Goal: Task Accomplishment & Management: Complete application form

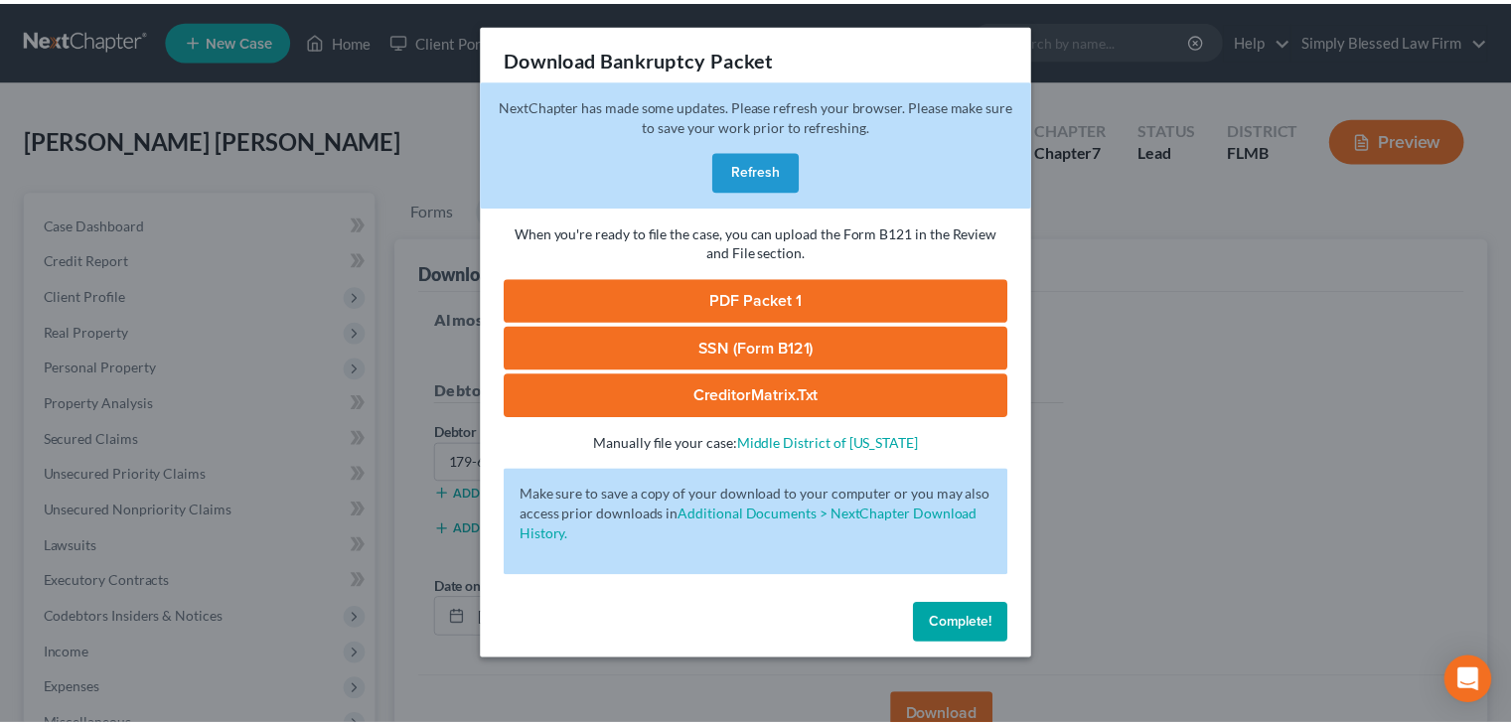
scroll to position [330, 0]
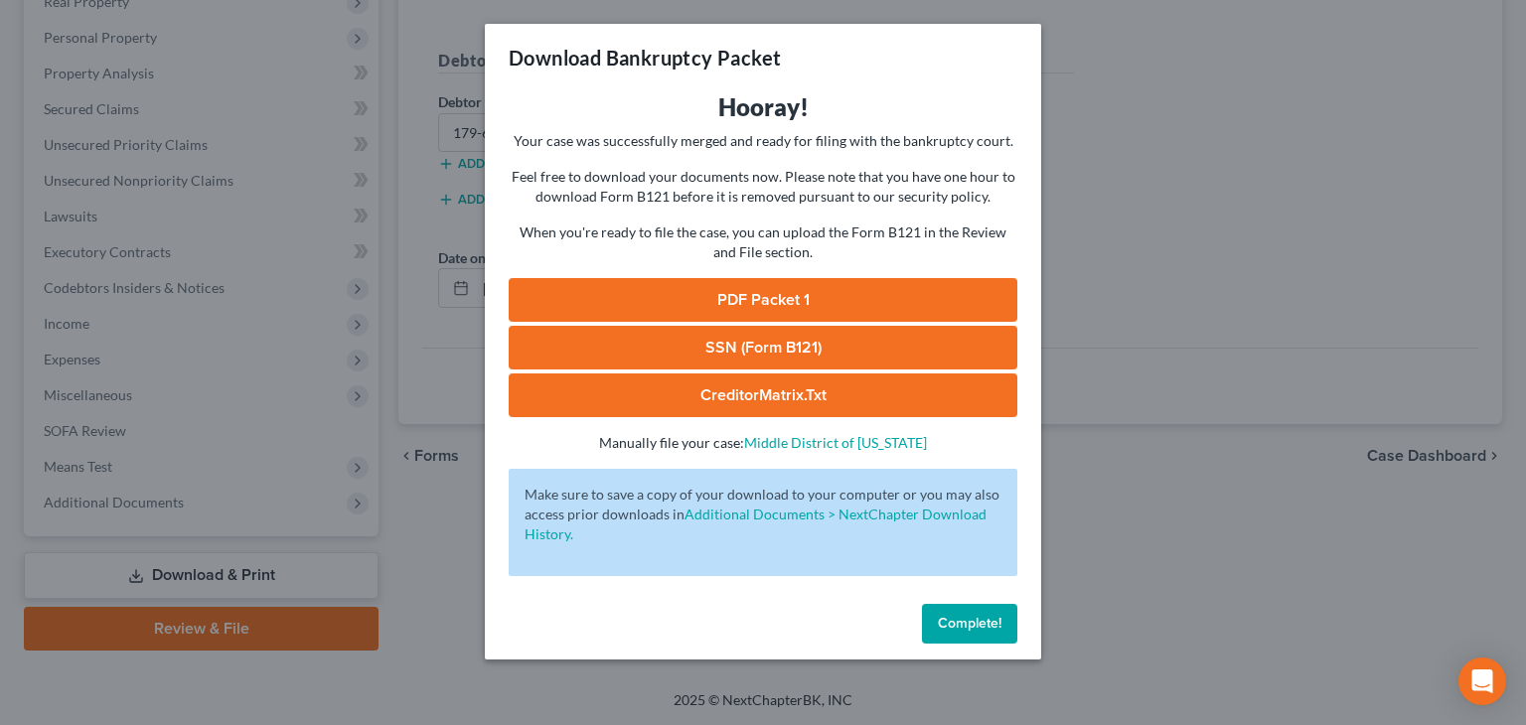
click at [962, 617] on span "Complete!" at bounding box center [970, 623] width 64 height 17
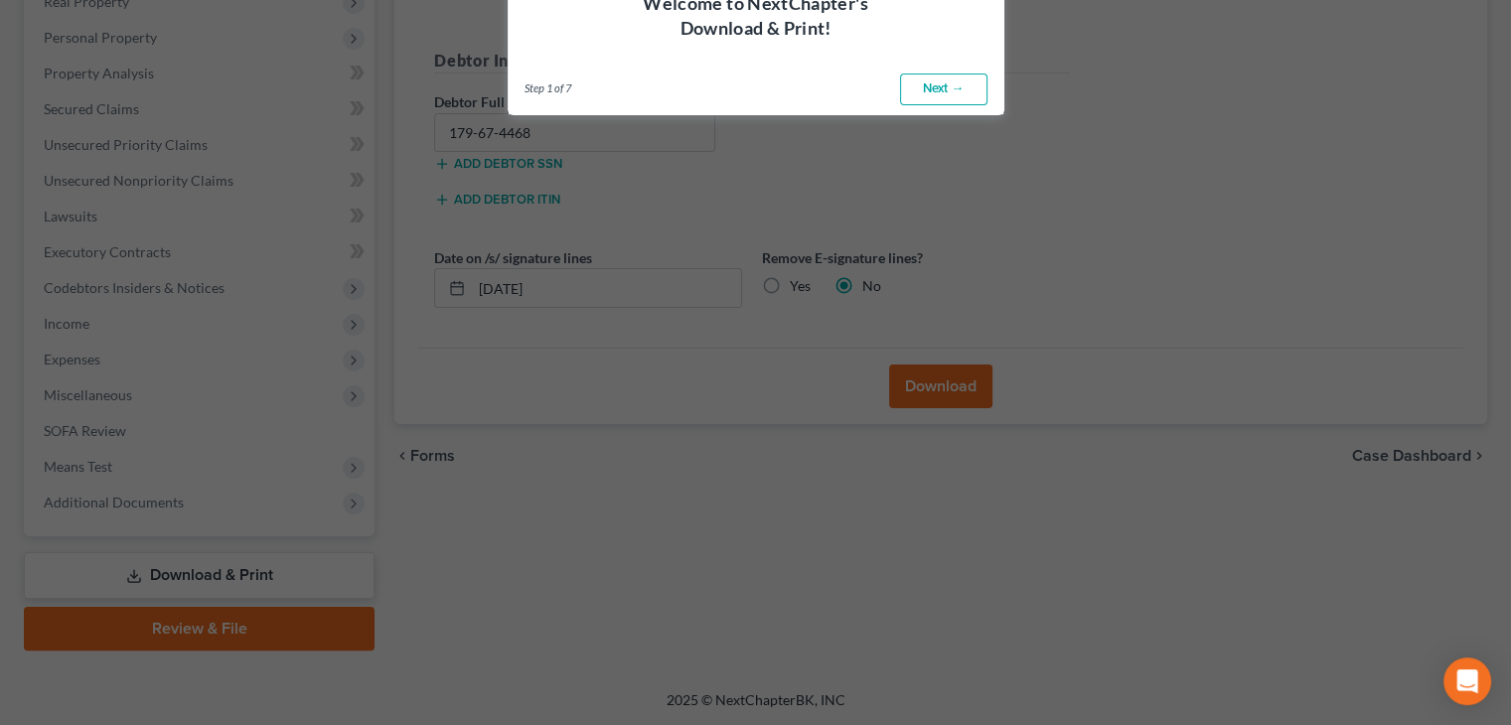
scroll to position [0, 0]
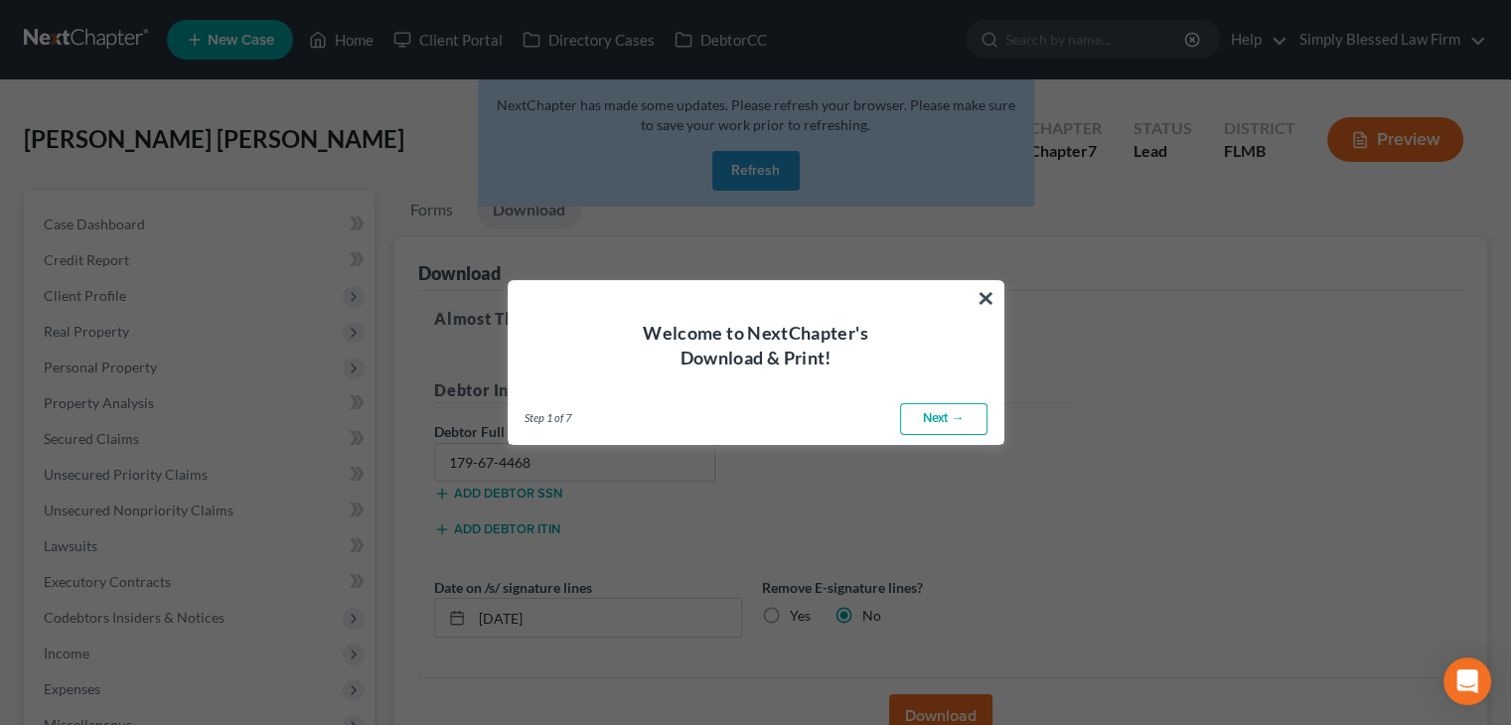
click at [989, 295] on button "×" at bounding box center [985, 298] width 19 height 32
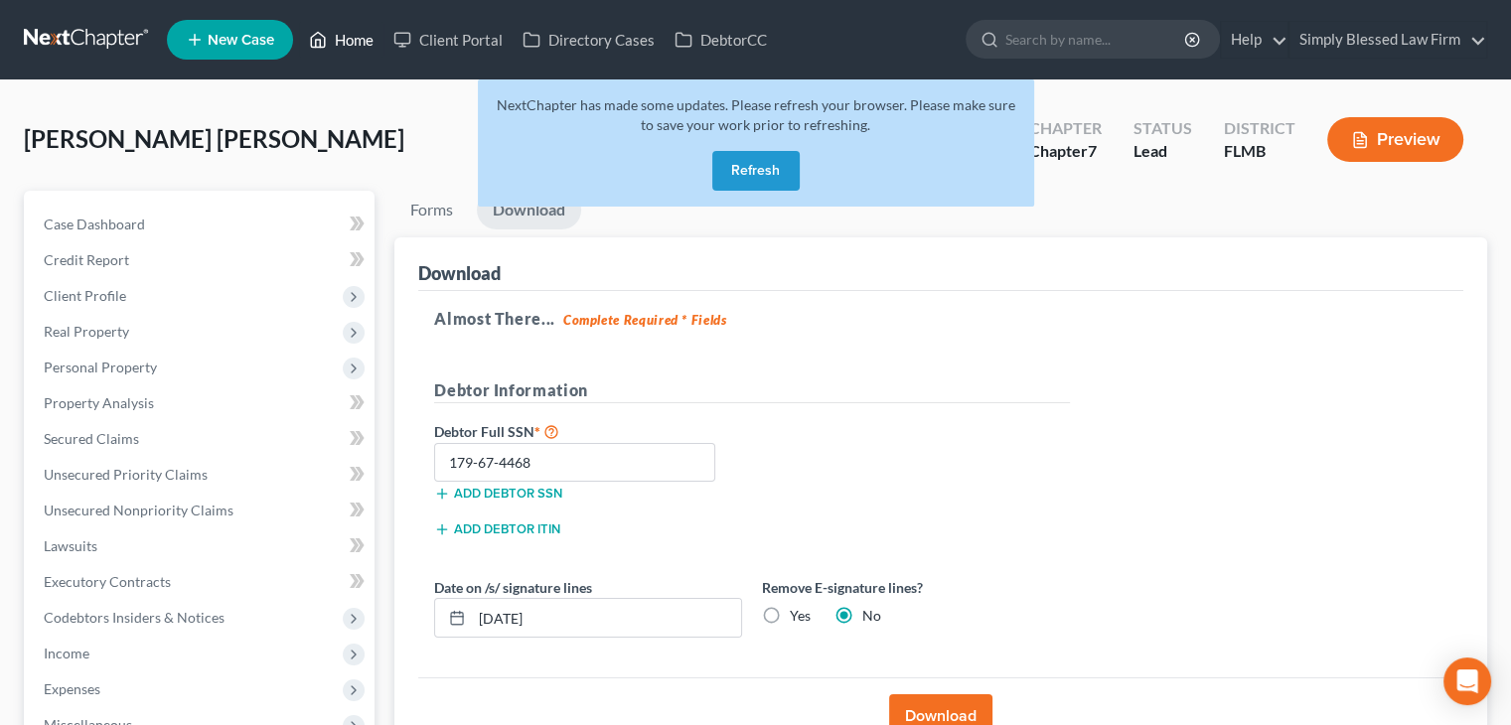
click at [342, 36] on link "Home" at bounding box center [341, 40] width 84 height 36
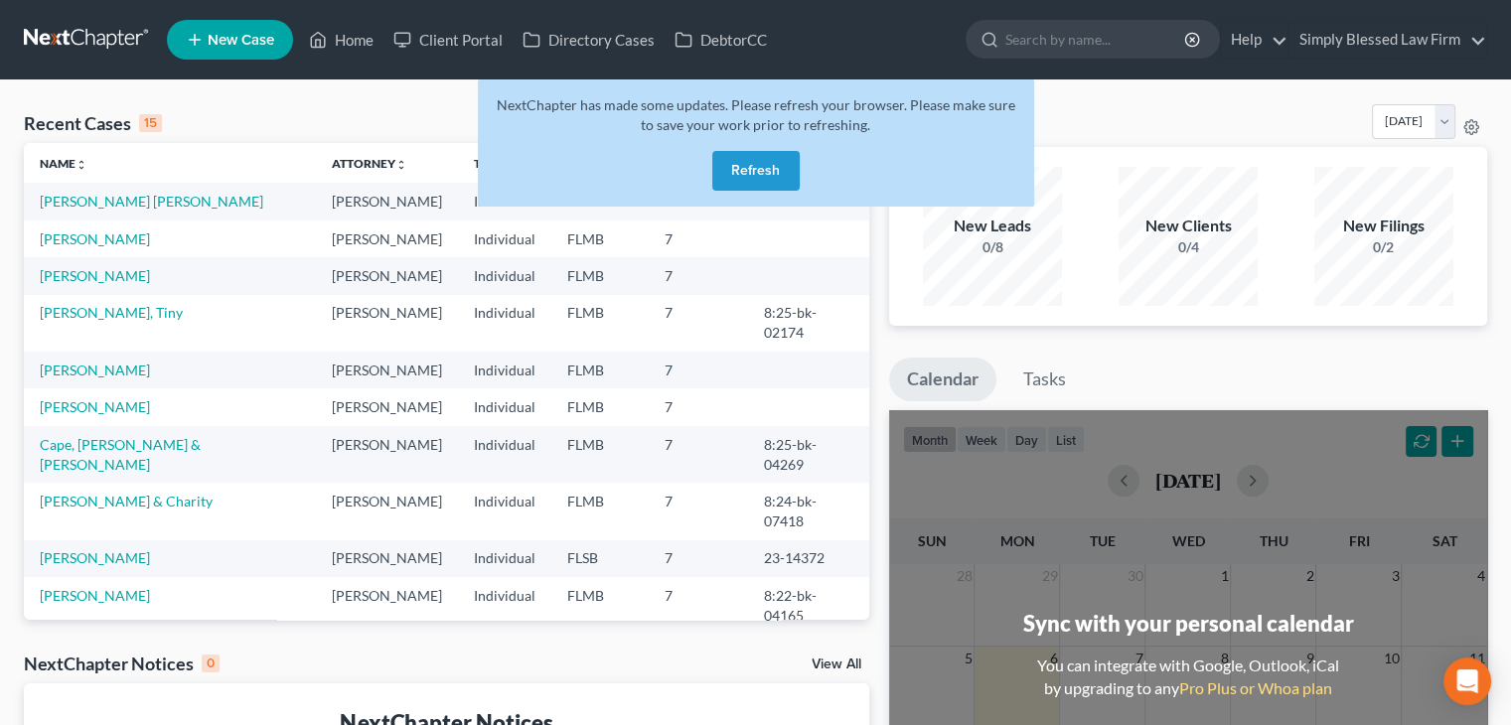
click at [749, 170] on button "Refresh" at bounding box center [755, 171] width 87 height 40
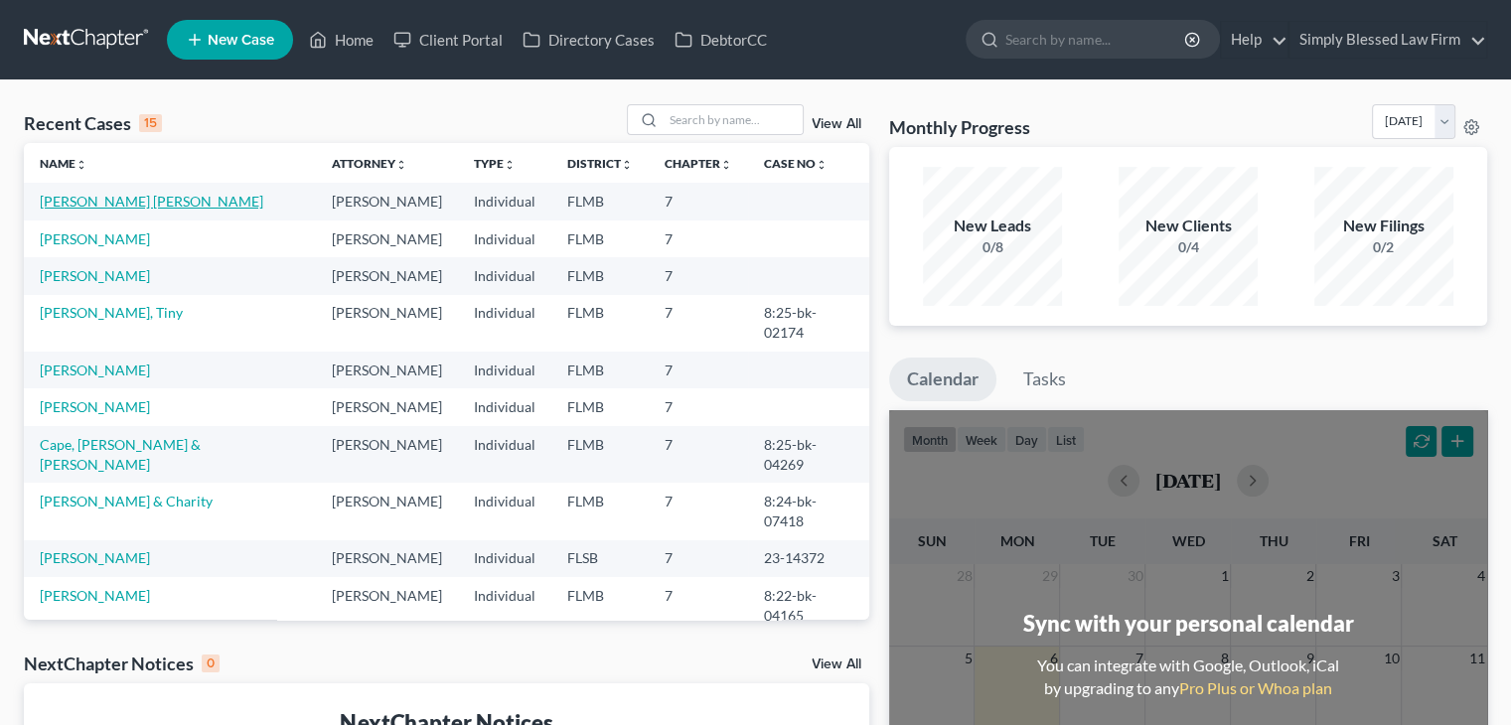
click at [108, 195] on link "[PERSON_NAME] [PERSON_NAME]" at bounding box center [151, 201] width 223 height 17
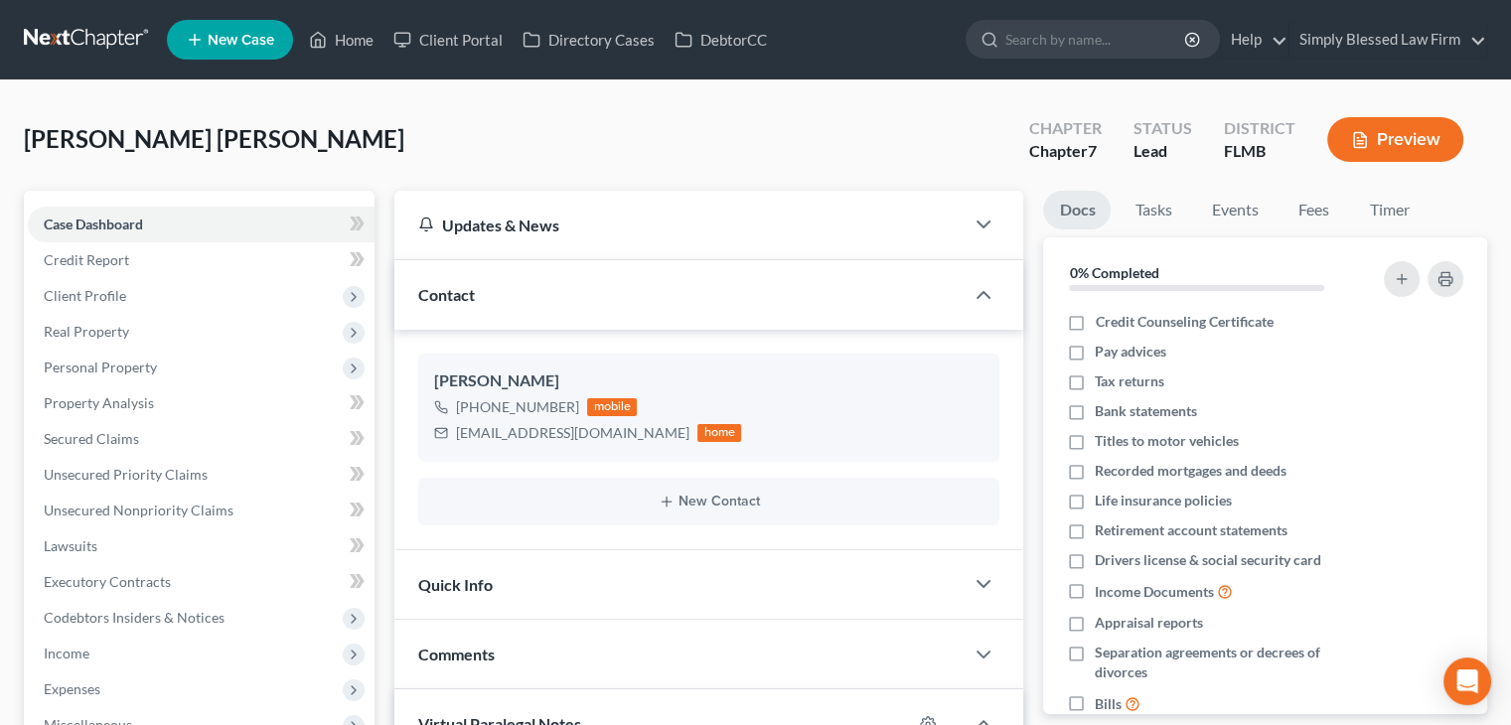
scroll to position [2369, 0]
click at [155, 513] on span "Unsecured Nonpriority Claims" at bounding box center [139, 510] width 190 height 17
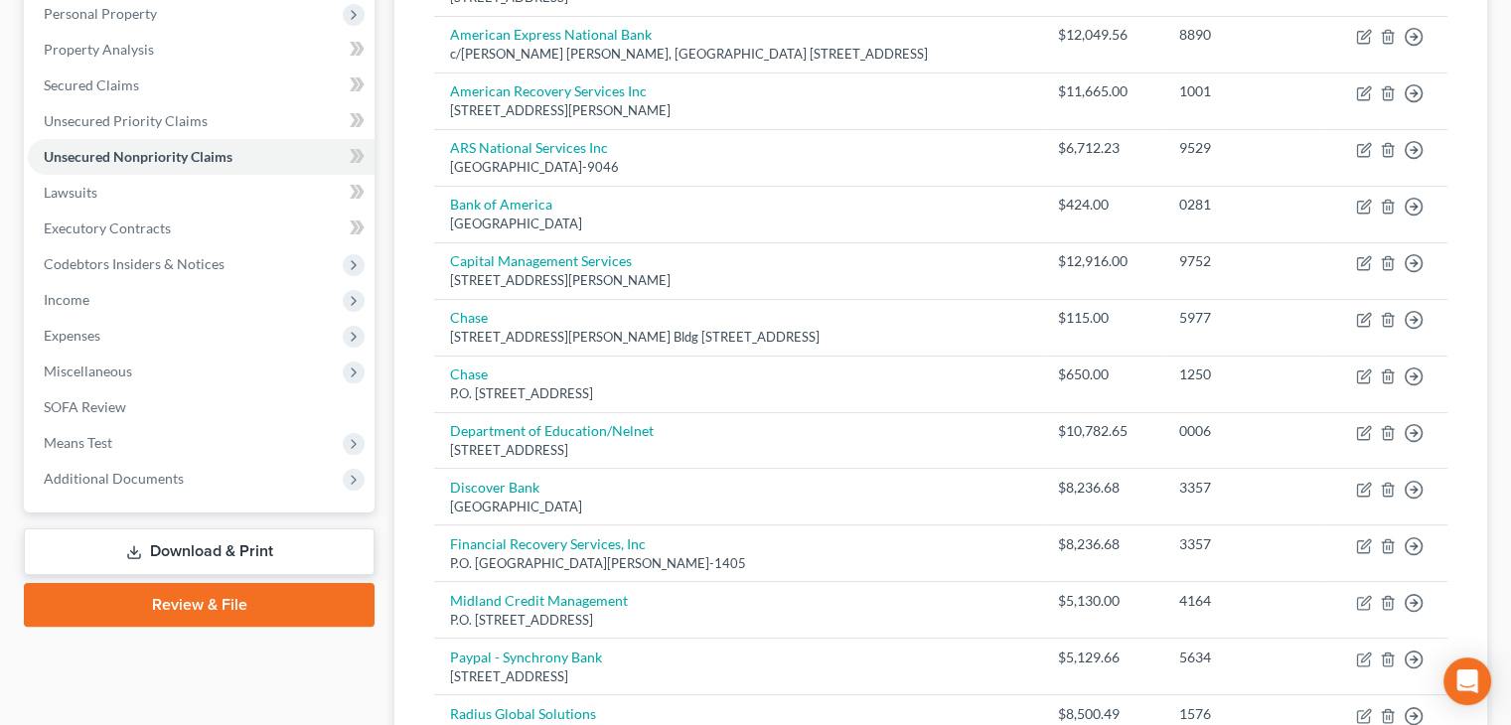
scroll to position [360, 0]
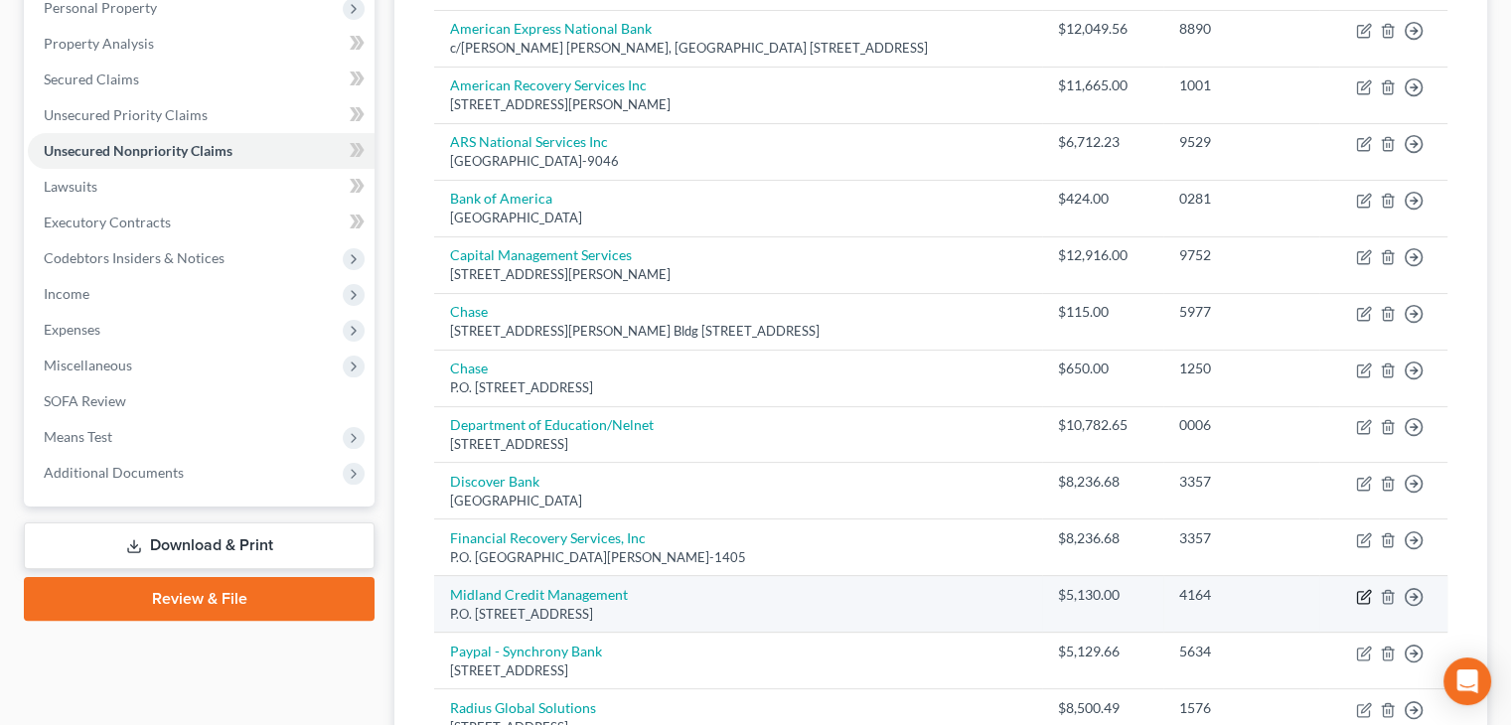
click at [1362, 592] on icon "button" at bounding box center [1365, 594] width 9 height 9
select select "4"
select select "2"
select select "0"
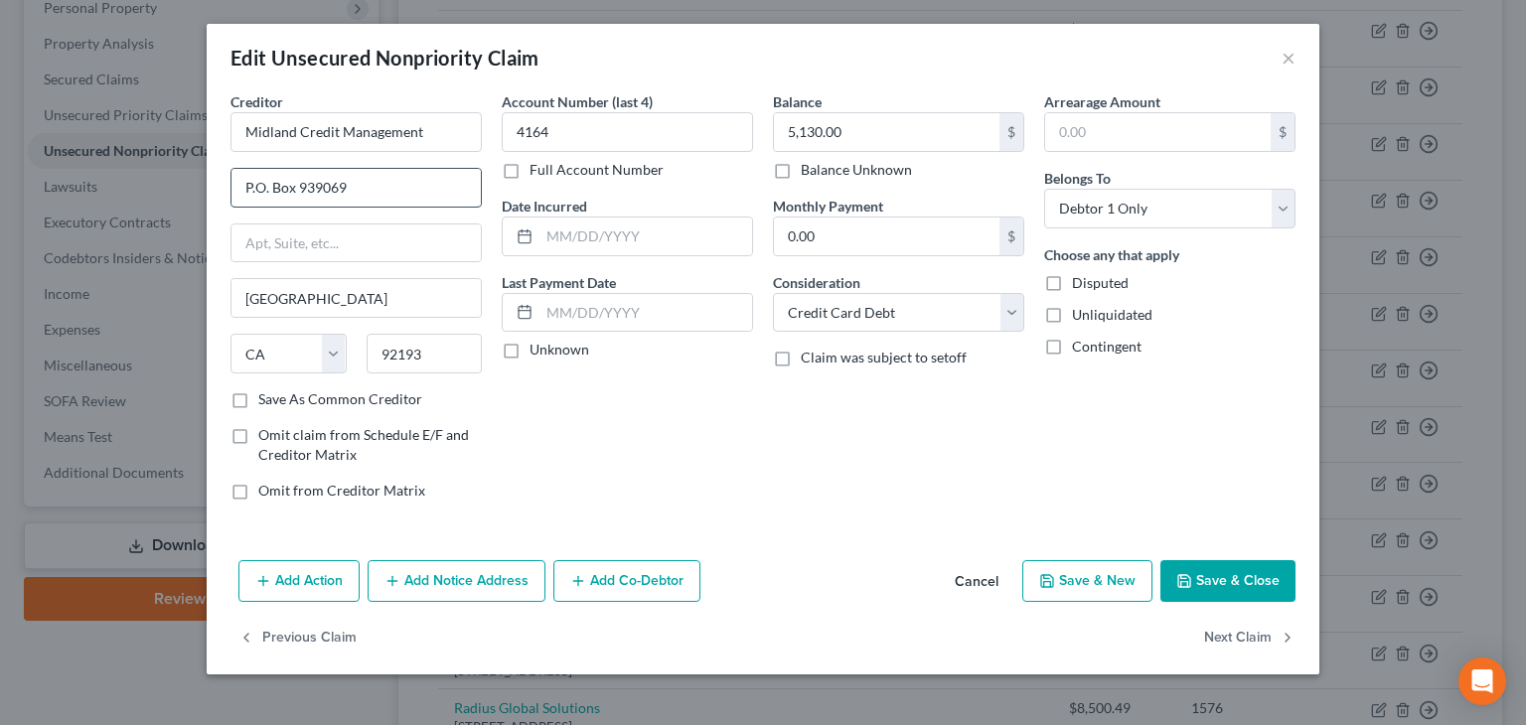
drag, startPoint x: 243, startPoint y: 182, endPoint x: 423, endPoint y: 184, distance: 179.8
click at [421, 184] on input "P.O. Box 939069" at bounding box center [355, 188] width 249 height 38
paste input "[STREET_ADDRESS]"
type input "[STREET_ADDRESS]"
drag, startPoint x: 424, startPoint y: 350, endPoint x: 325, endPoint y: 352, distance: 99.3
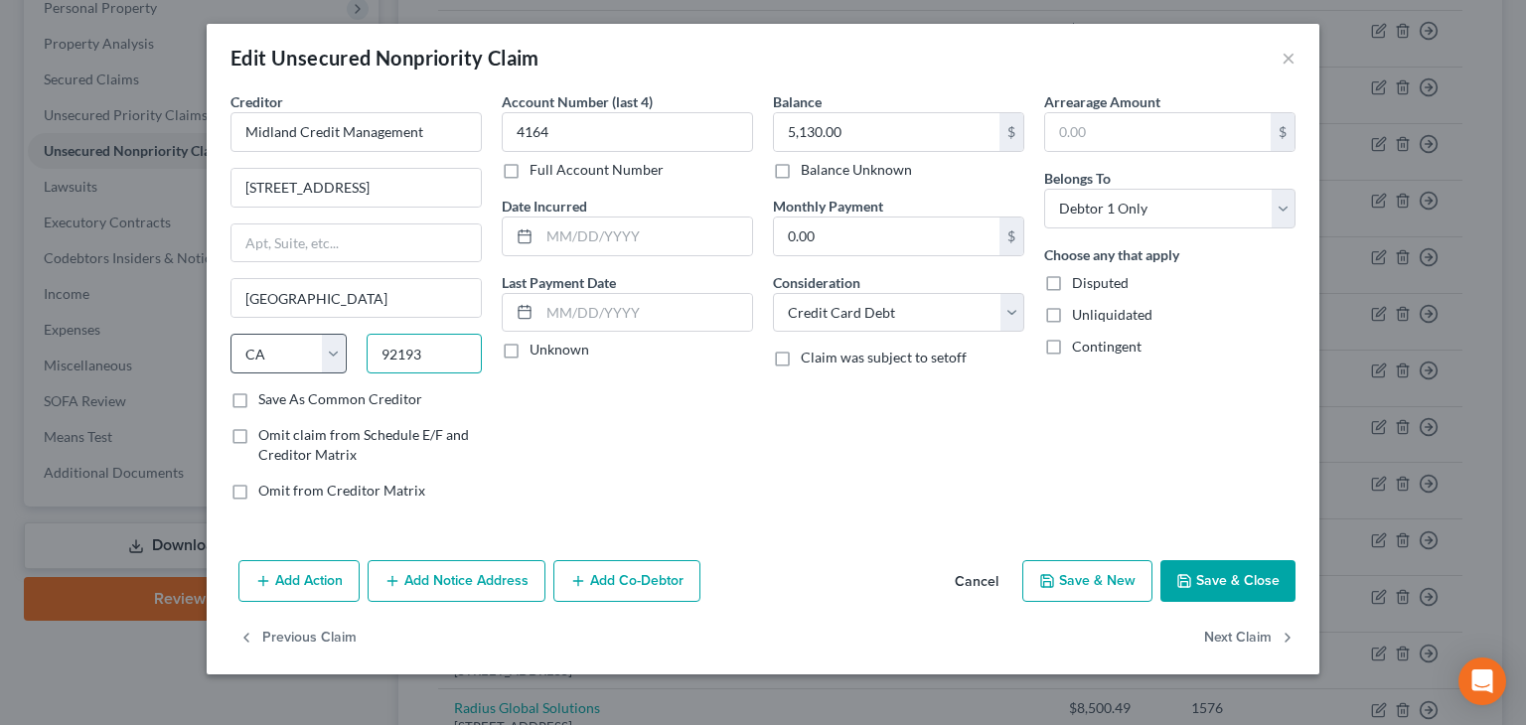
click at [326, 352] on div "State [US_STATE] AK AR AZ CA CO CT DE DC [GEOGRAPHIC_DATA] [GEOGRAPHIC_DATA] GU…" at bounding box center [356, 362] width 271 height 56
type input "48083"
click at [415, 239] on input "text" at bounding box center [355, 243] width 249 height 38
type input "[PERSON_NAME]"
select select "23"
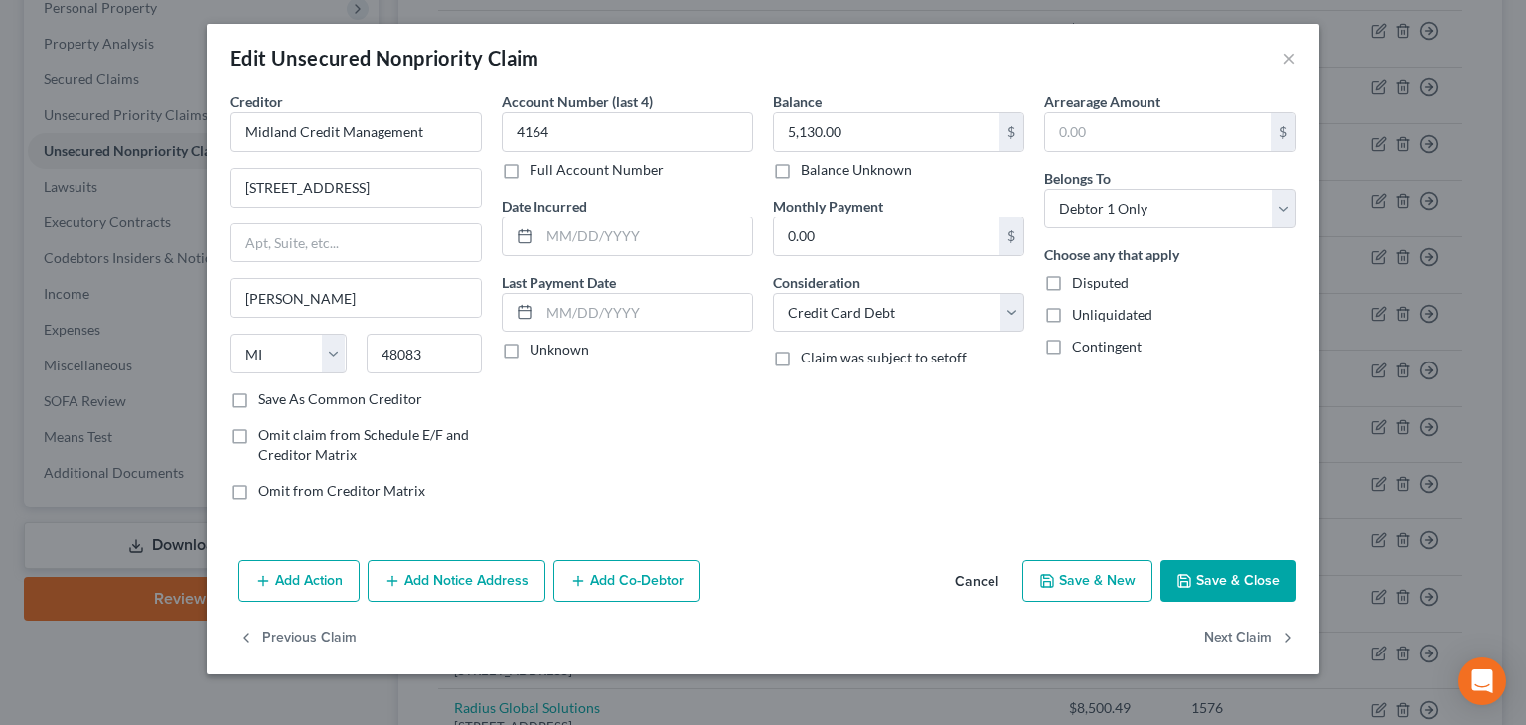
click at [1036, 515] on div "Creditor * Midland Credit Management [STREET_ADDRESS][GEOGRAPHIC_DATA][PERSON_N…" at bounding box center [763, 321] width 1112 height 461
click at [1240, 583] on button "Save & Close" at bounding box center [1227, 581] width 135 height 42
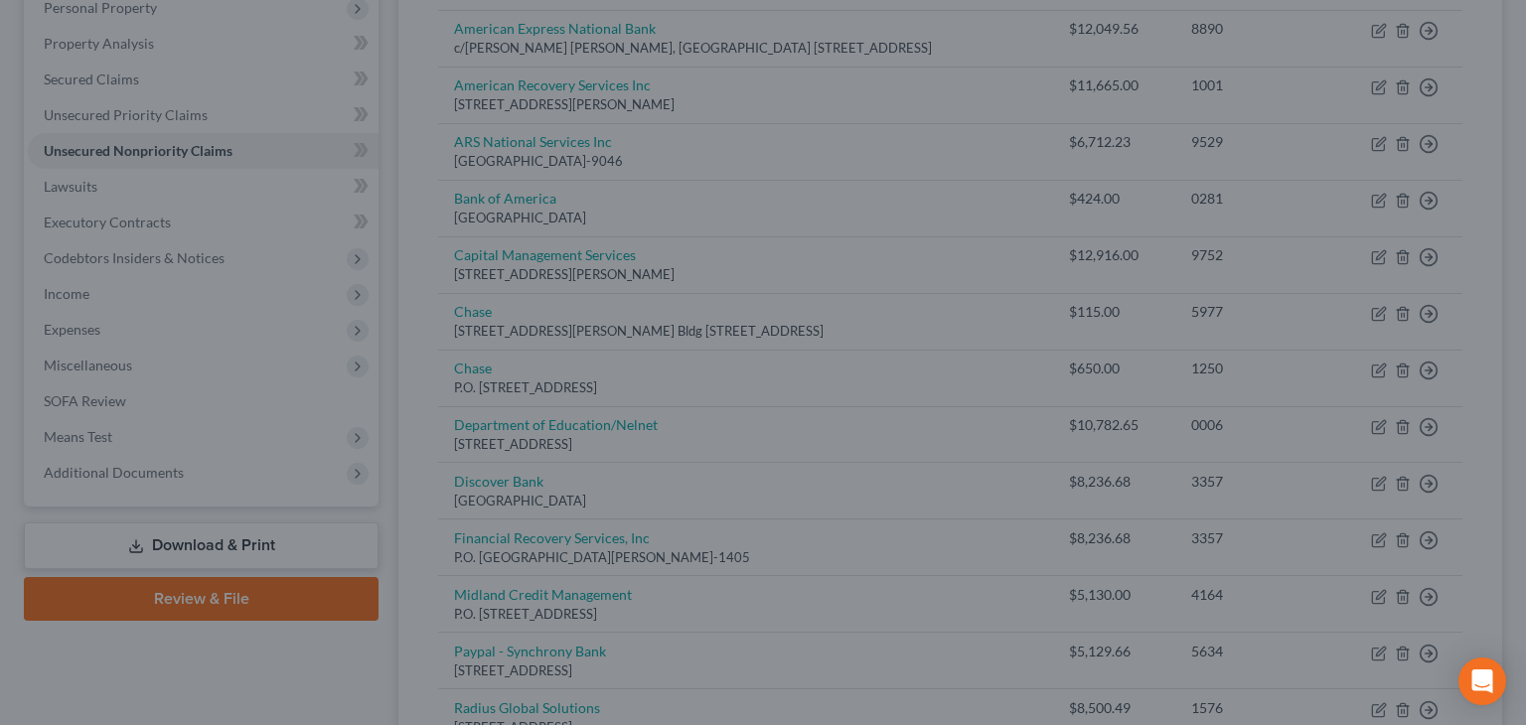
type input "0"
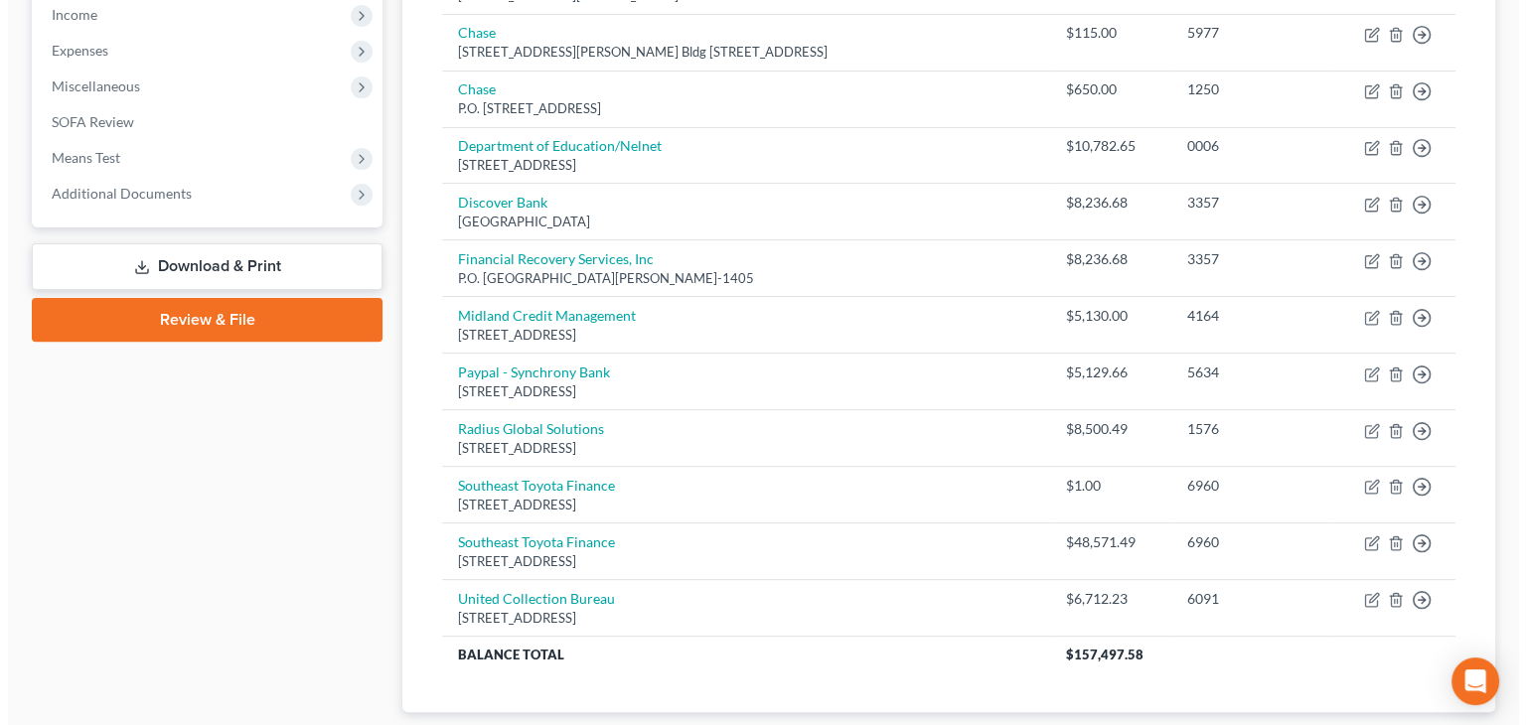
scroll to position [621, 0]
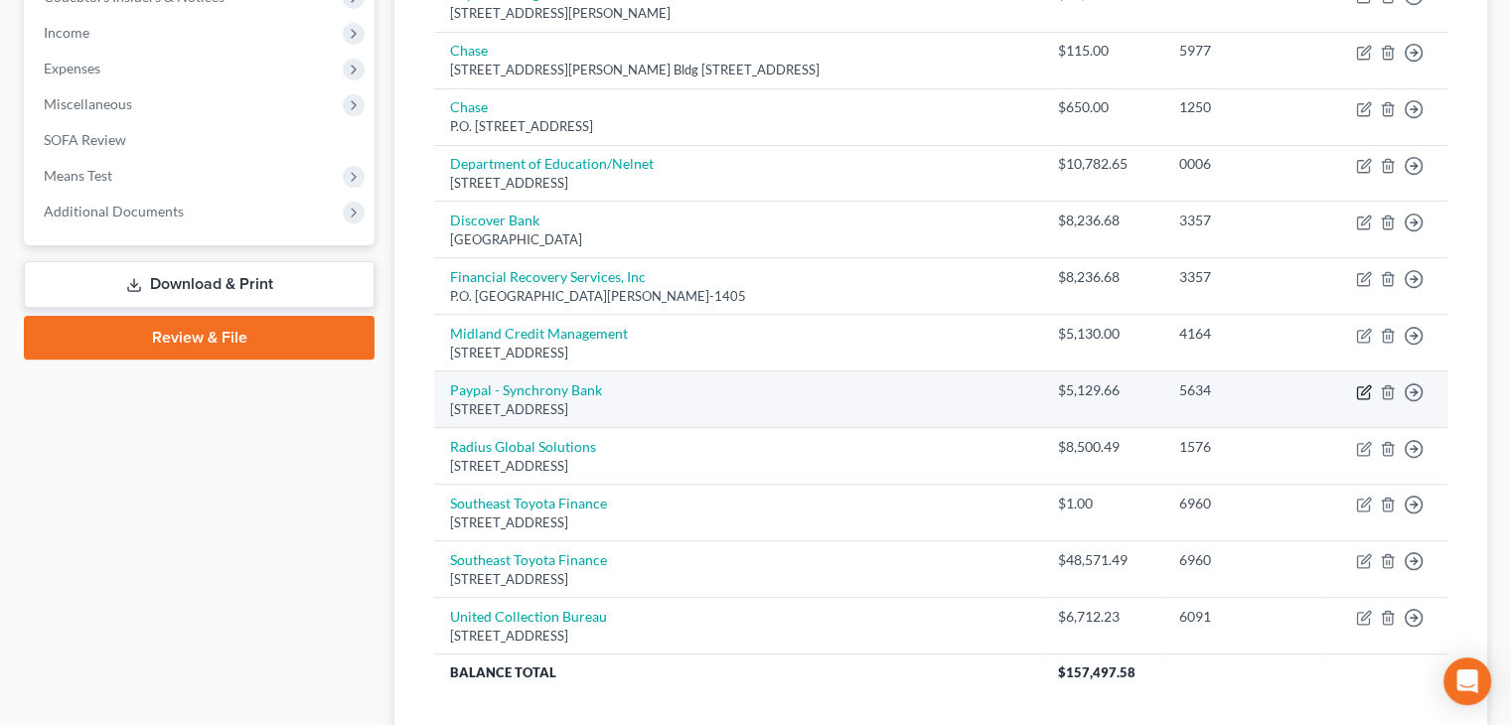
click at [1362, 388] on icon "button" at bounding box center [1365, 389] width 9 height 9
select select "4"
select select "0"
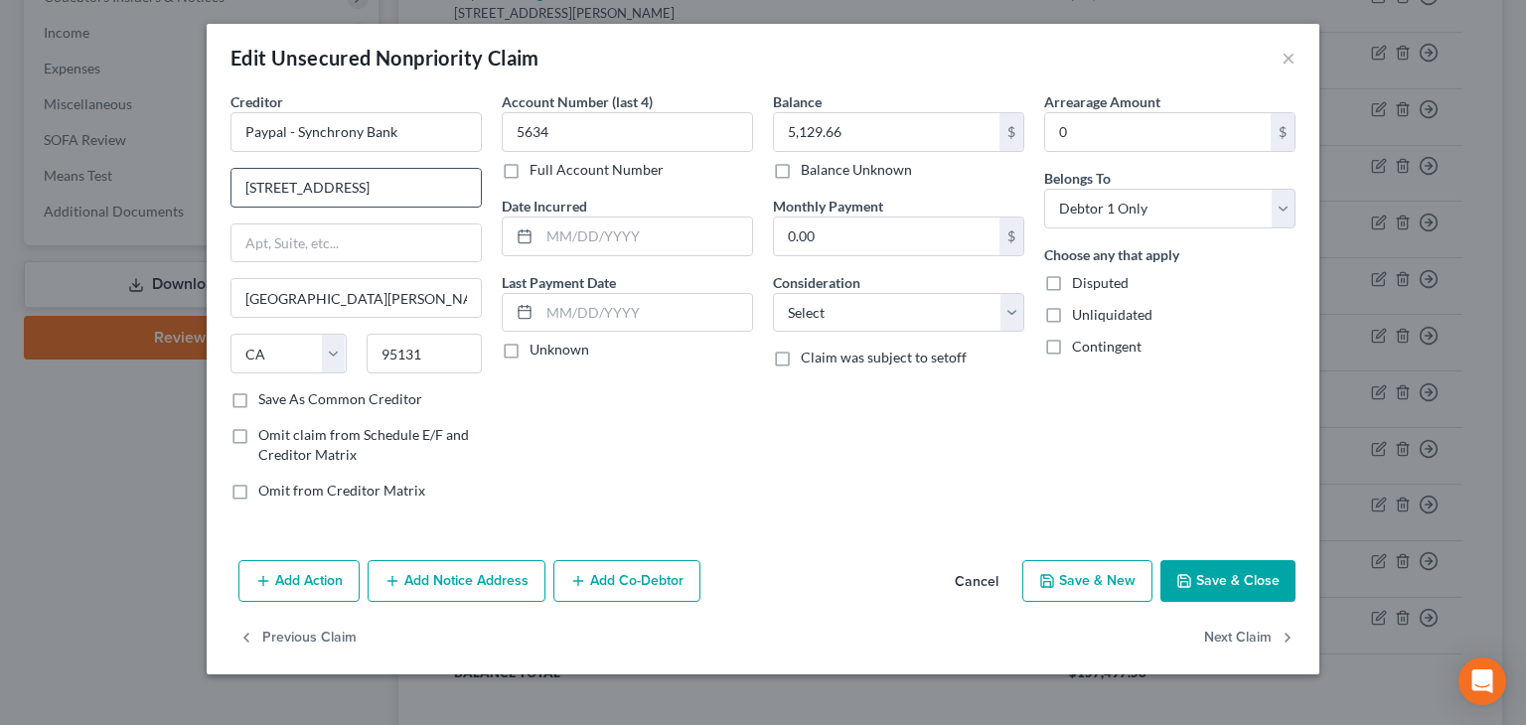
drag, startPoint x: 234, startPoint y: 188, endPoint x: 410, endPoint y: 203, distance: 176.4
click at [410, 203] on input "[STREET_ADDRESS]" at bounding box center [355, 188] width 249 height 38
paste input "P.O. Box 71726,"
type input "P.O. Box 71726,"
drag, startPoint x: 377, startPoint y: 351, endPoint x: 485, endPoint y: 356, distance: 107.4
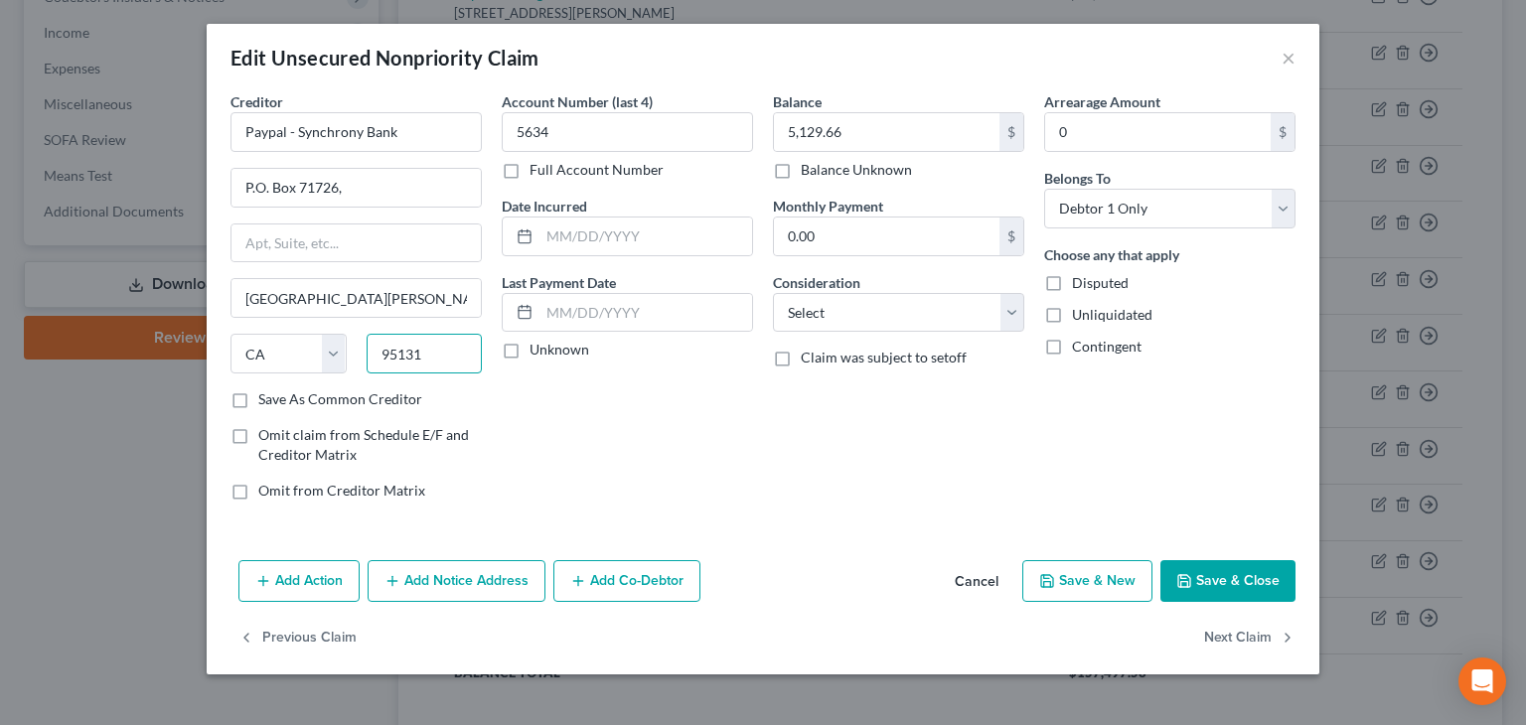
click at [485, 356] on div "95131" at bounding box center [425, 354] width 136 height 40
paste input "19176-1726"
click at [384, 258] on input "text" at bounding box center [355, 243] width 249 height 38
click at [384, 236] on input "text" at bounding box center [355, 243] width 249 height 38
click at [335, 227] on input "text" at bounding box center [355, 243] width 249 height 38
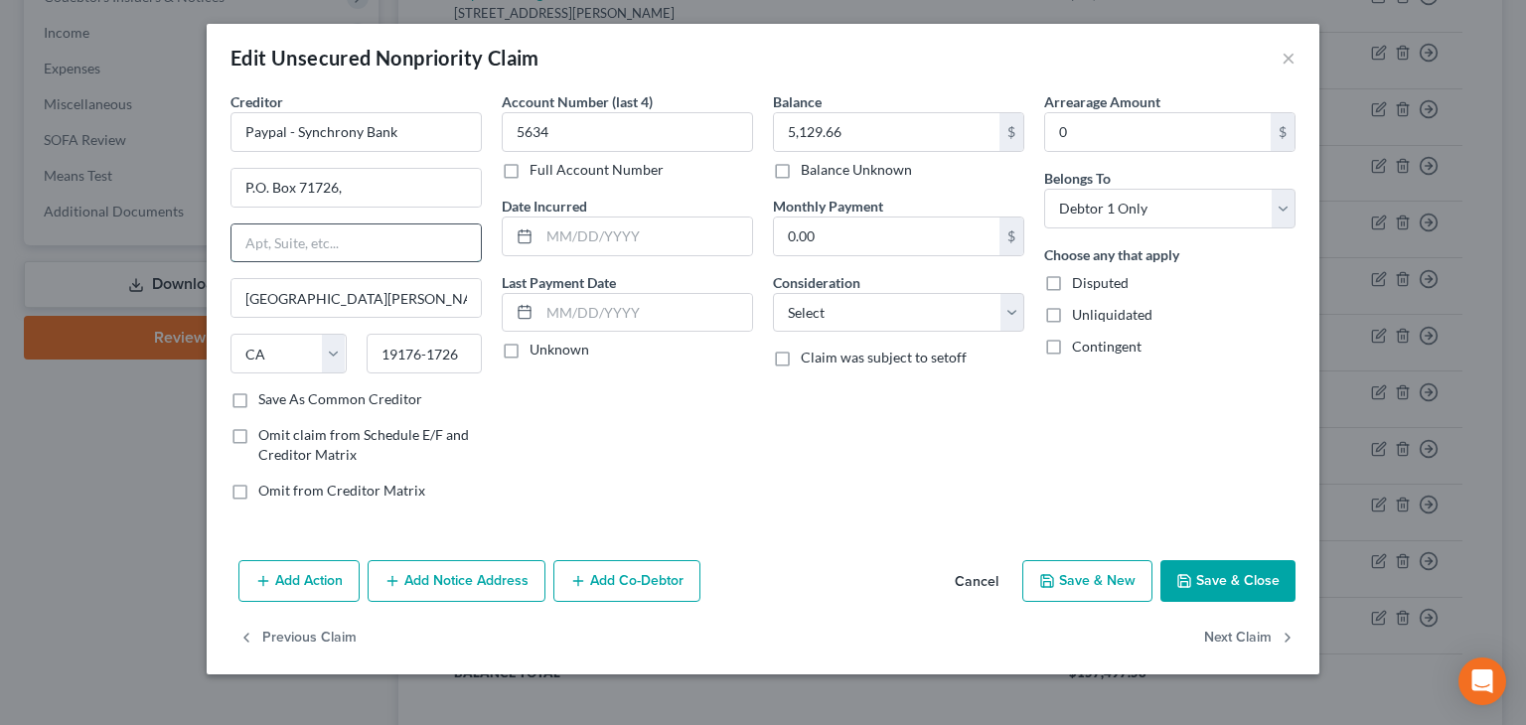
click at [331, 244] on input "text" at bounding box center [355, 243] width 249 height 38
click at [295, 351] on select "State [US_STATE] AK AR AZ CA CO CT DE DC [GEOGRAPHIC_DATA] [GEOGRAPHIC_DATA] GU…" at bounding box center [288, 354] width 116 height 40
click at [468, 358] on input "19176-1726" at bounding box center [425, 354] width 116 height 40
click at [452, 239] on input "text" at bounding box center [355, 243] width 249 height 38
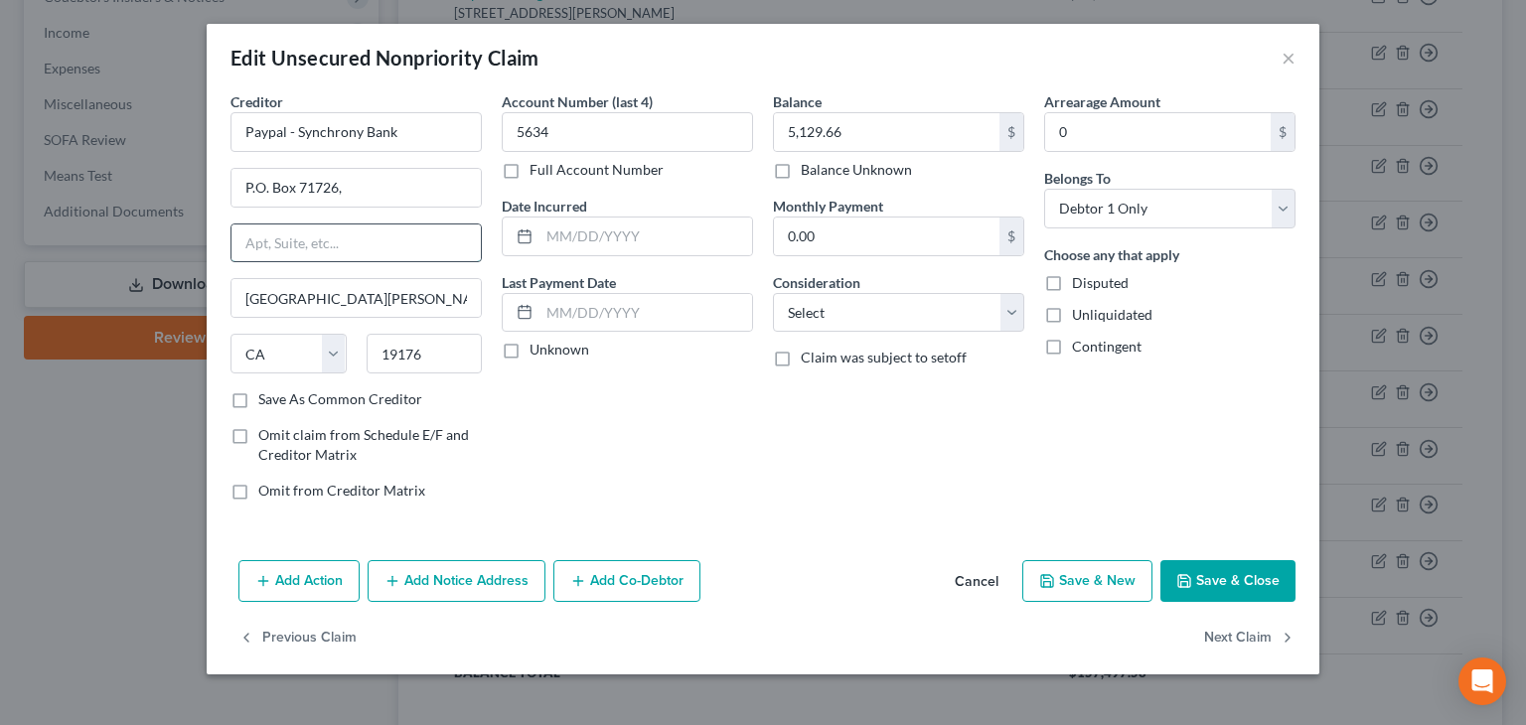
click at [452, 239] on input "text" at bounding box center [355, 243] width 249 height 38
click at [768, 416] on div "Balance 5,129.66 $ Balance Unknown Balance Undetermined 5,129.66 $ Balance Unkn…" at bounding box center [898, 303] width 271 height 425
click at [445, 362] on input "19176" at bounding box center [425, 354] width 116 height 40
paste input "19176-1726"
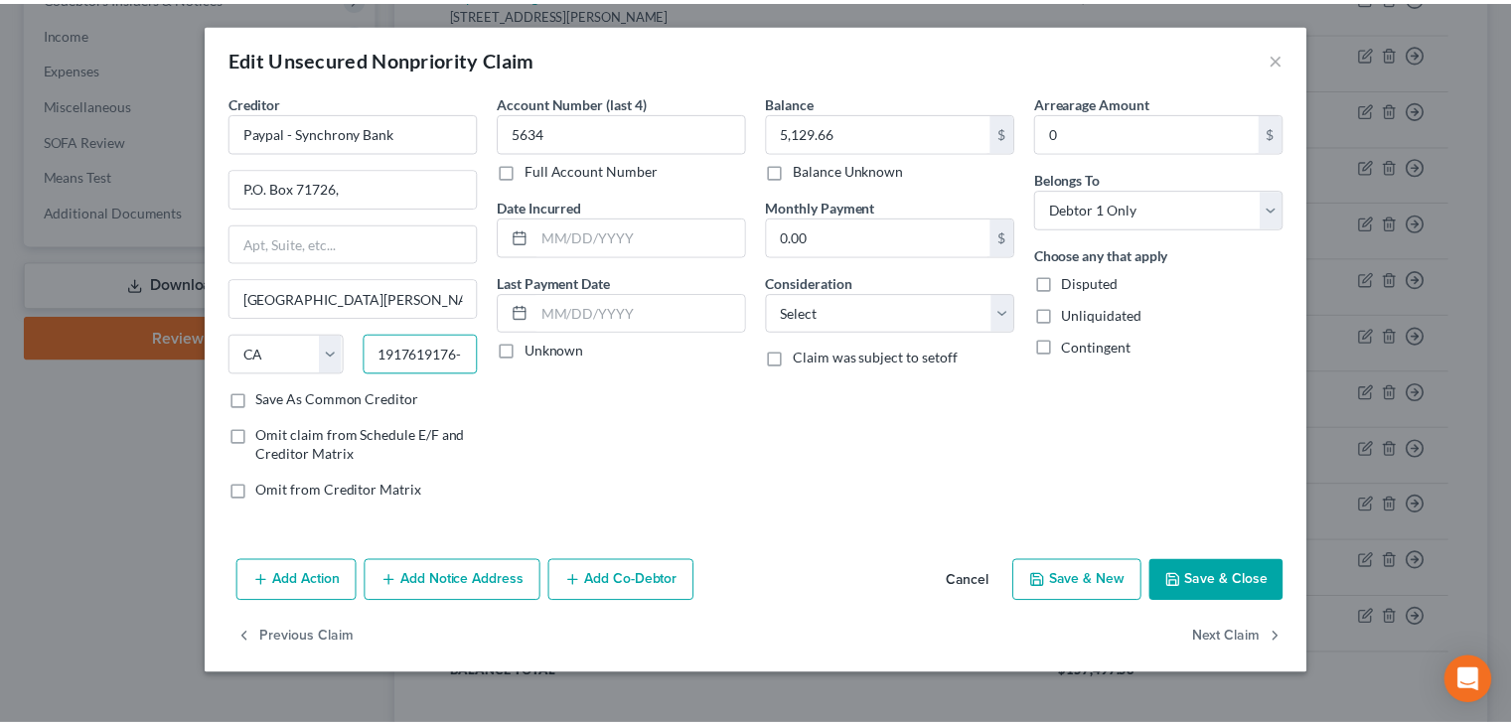
scroll to position [0, 0]
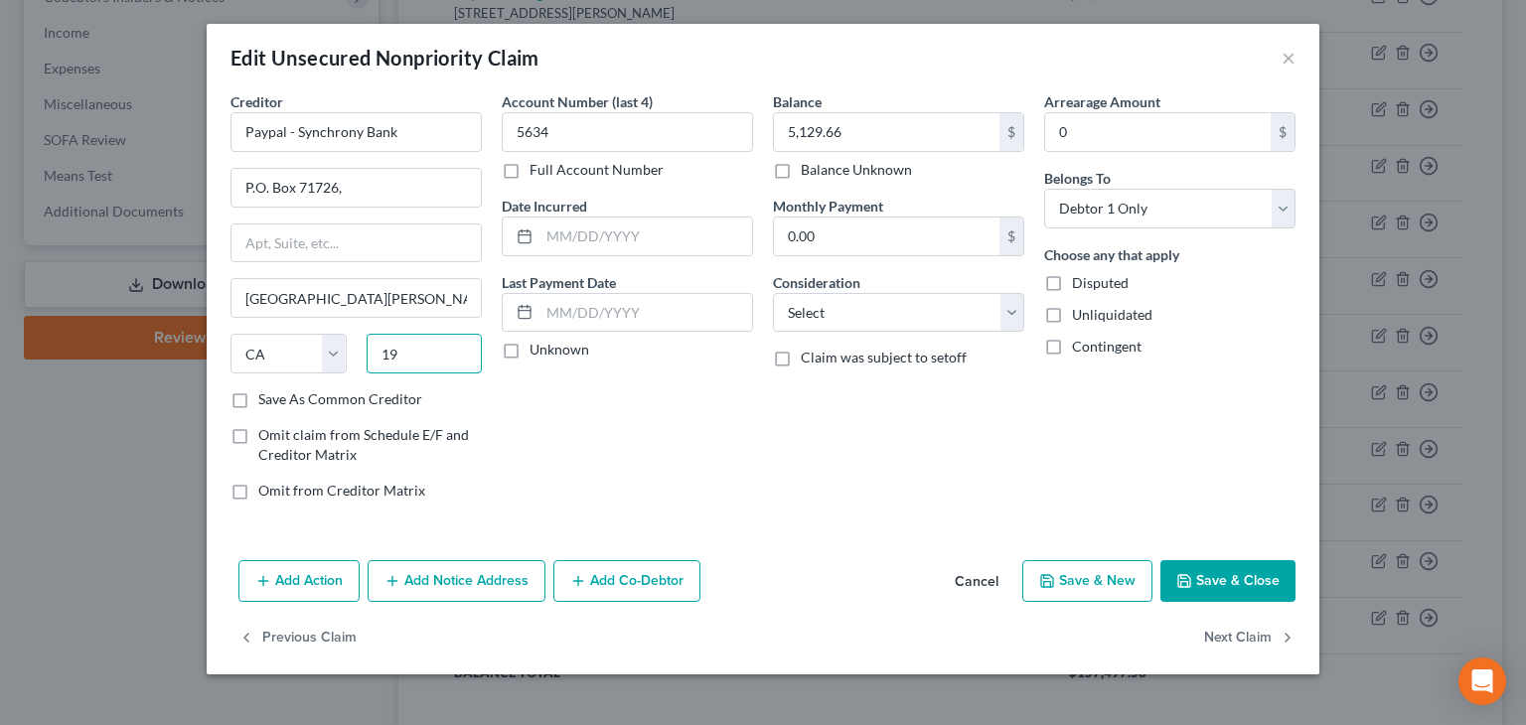
type input "1"
paste input "19176-1726"
type input "19176-1726"
click at [343, 296] on input "[GEOGRAPHIC_DATA][PERSON_NAME]" at bounding box center [355, 298] width 249 height 38
drag, startPoint x: 343, startPoint y: 296, endPoint x: 199, endPoint y: 291, distance: 144.1
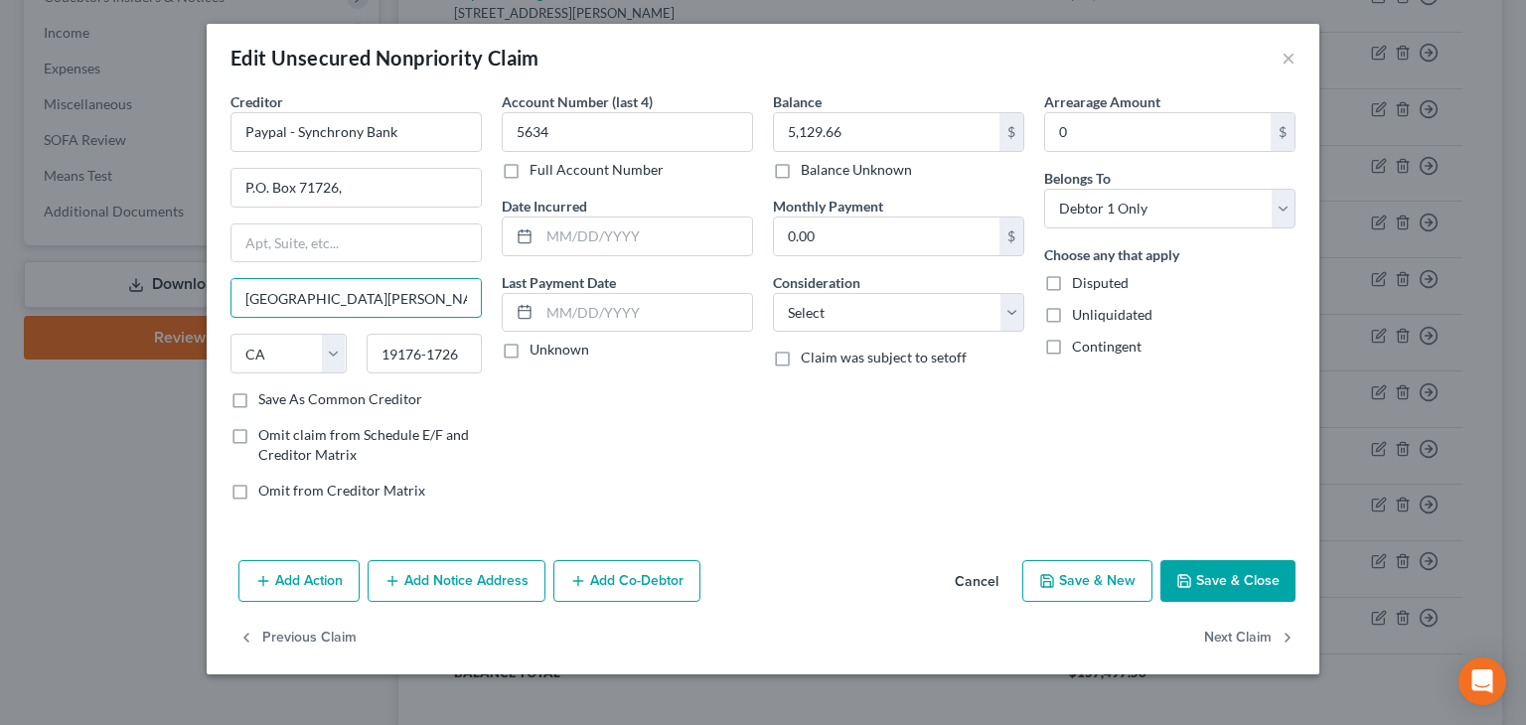
click at [199, 291] on div "Edit Unsecured Nonpriority Claim × Creditor * Paypal - Synchrony Bank P.O. Box …" at bounding box center [763, 362] width 1526 height 725
type input "[GEOGRAPHIC_DATA]"
click at [327, 352] on select "State [US_STATE] AK AR AZ CA CO CT DE DC [GEOGRAPHIC_DATA] [GEOGRAPHIC_DATA] GU…" at bounding box center [288, 354] width 116 height 40
select select "39"
click at [541, 396] on div "Account Number (last 4) 5634 Full Account Number Date Incurred Last Payment Dat…" at bounding box center [627, 303] width 271 height 425
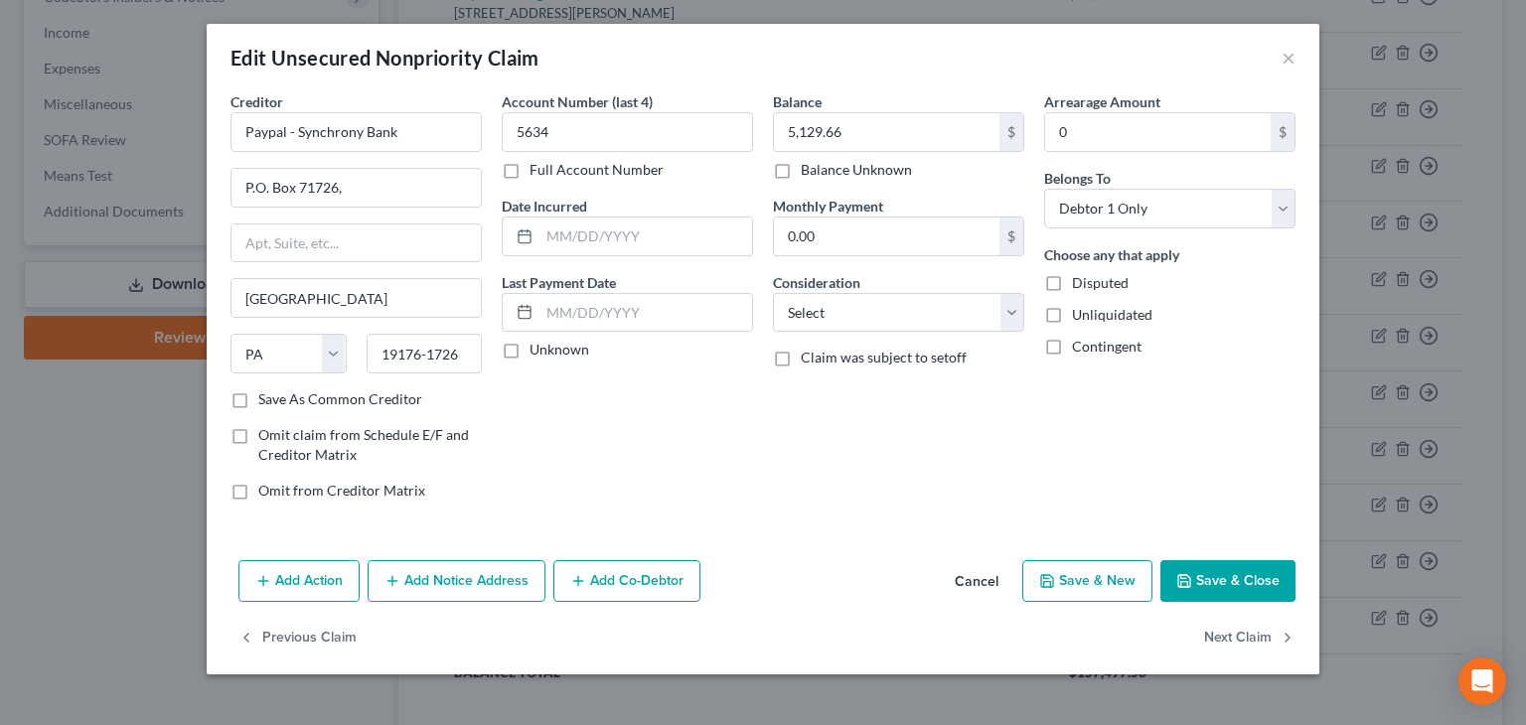
click at [1224, 581] on button "Save & Close" at bounding box center [1227, 581] width 135 height 42
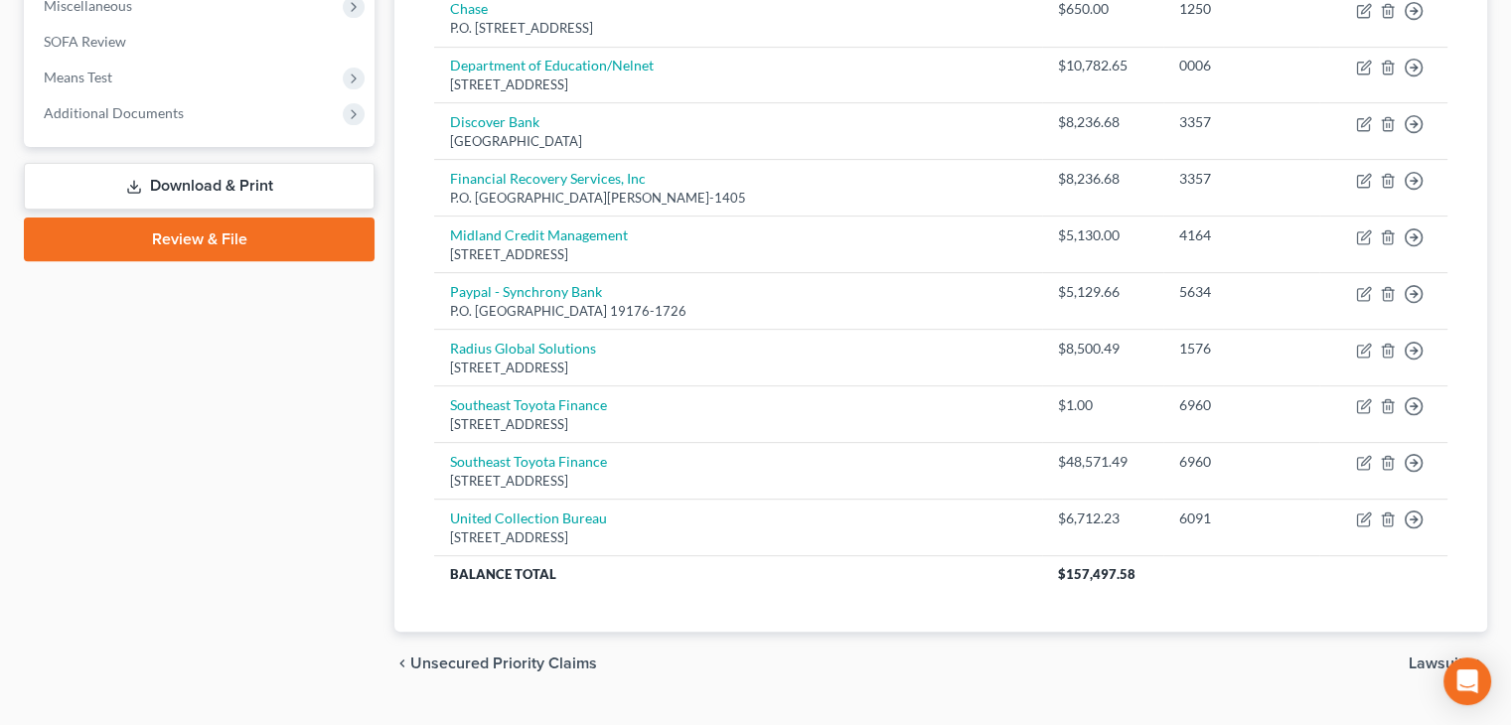
scroll to position [725, 0]
